Goal: Transaction & Acquisition: Purchase product/service

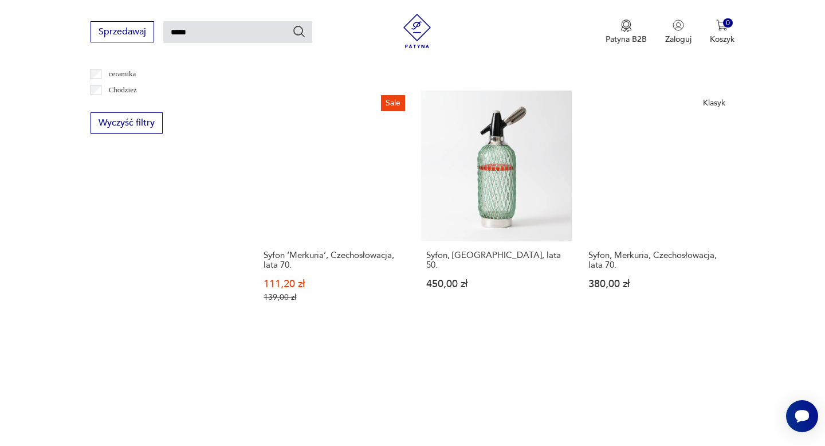
scroll to position [702, 0]
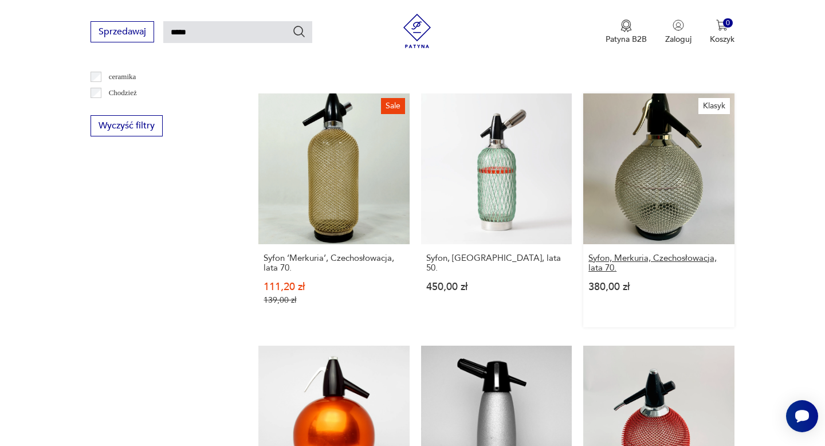
click at [678, 253] on h3 "Syfon, Merkuria, Czechosłowacja, lata 70." at bounding box center [658, 262] width 140 height 19
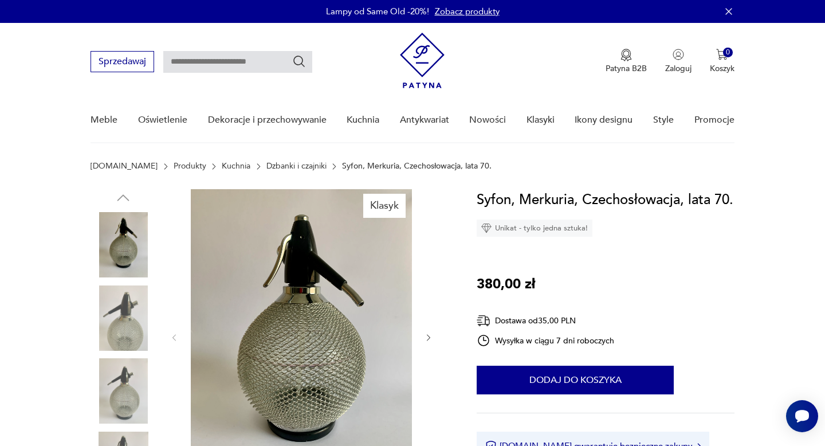
click at [137, 318] on img at bounding box center [123, 317] width 65 height 65
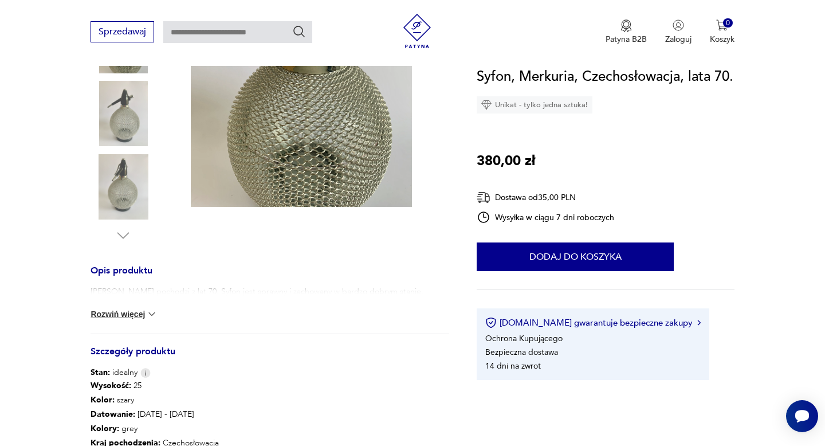
scroll to position [286, 0]
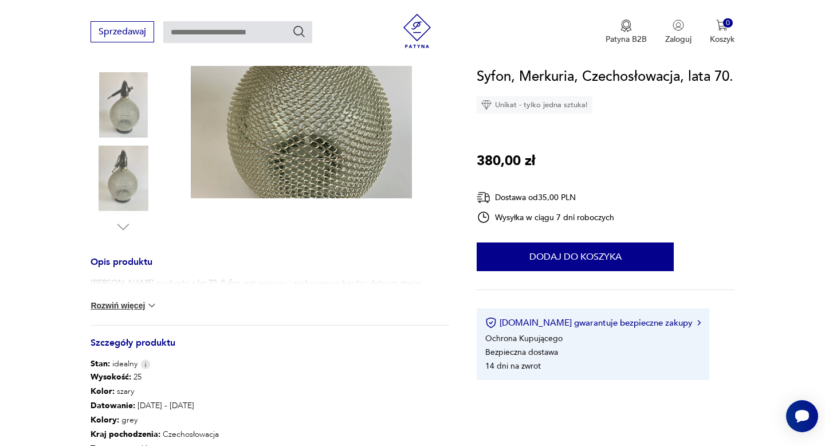
click at [149, 309] on img at bounding box center [151, 305] width 11 height 11
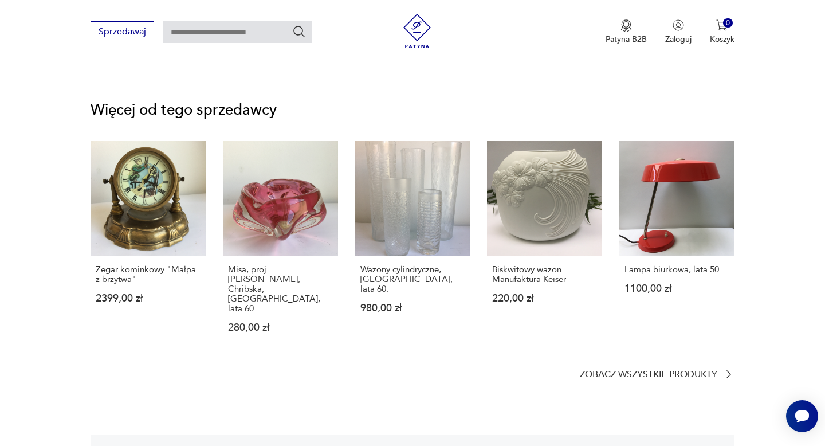
scroll to position [1459, 0]
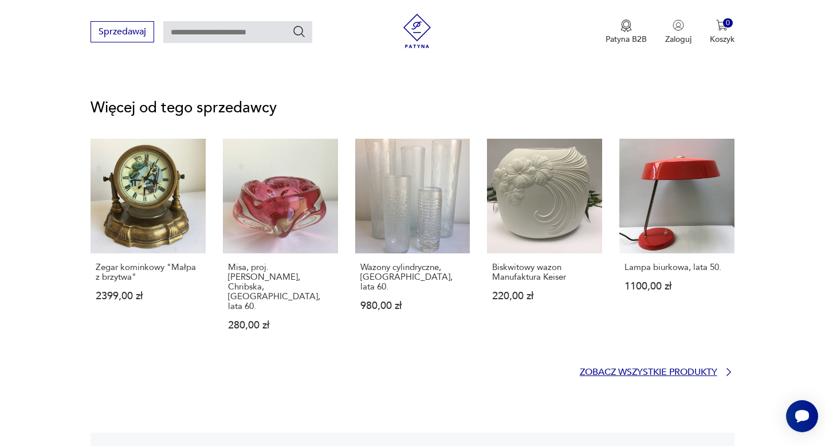
click at [700, 368] on p "Zobacz wszystkie produkty" at bounding box center [648, 371] width 137 height 7
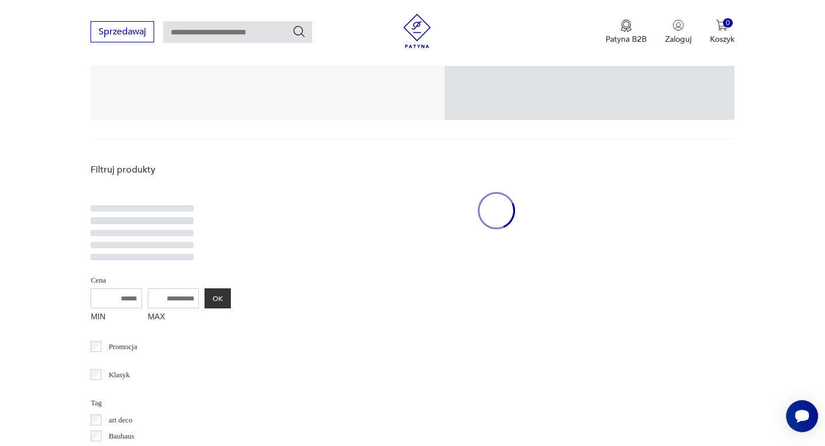
scroll to position [235, 0]
